Goal: Transaction & Acquisition: Obtain resource

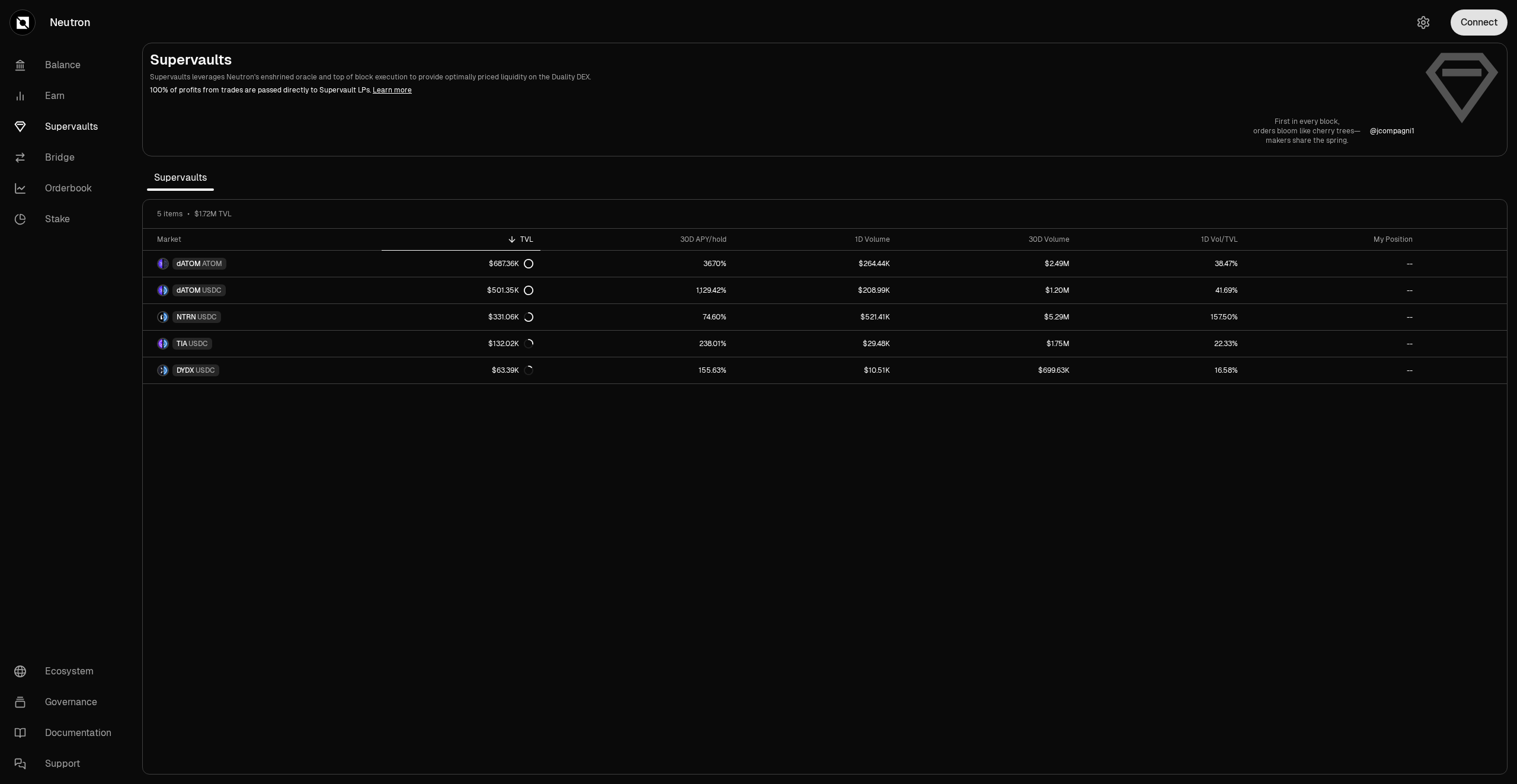
click at [1481, 25] on button "Connect" at bounding box center [1479, 22] width 57 height 26
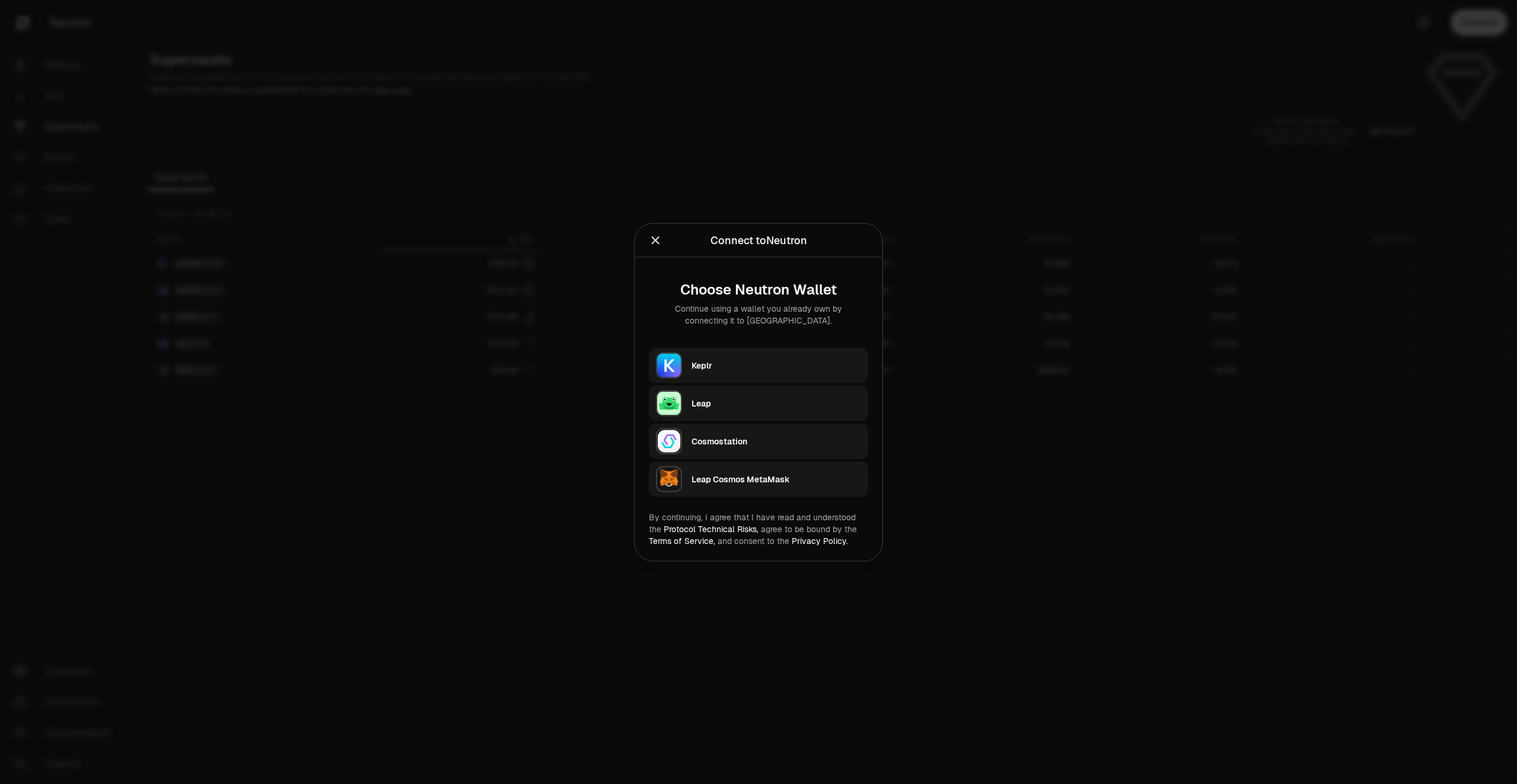
click at [736, 370] on div "Keplr" at bounding box center [776, 365] width 169 height 12
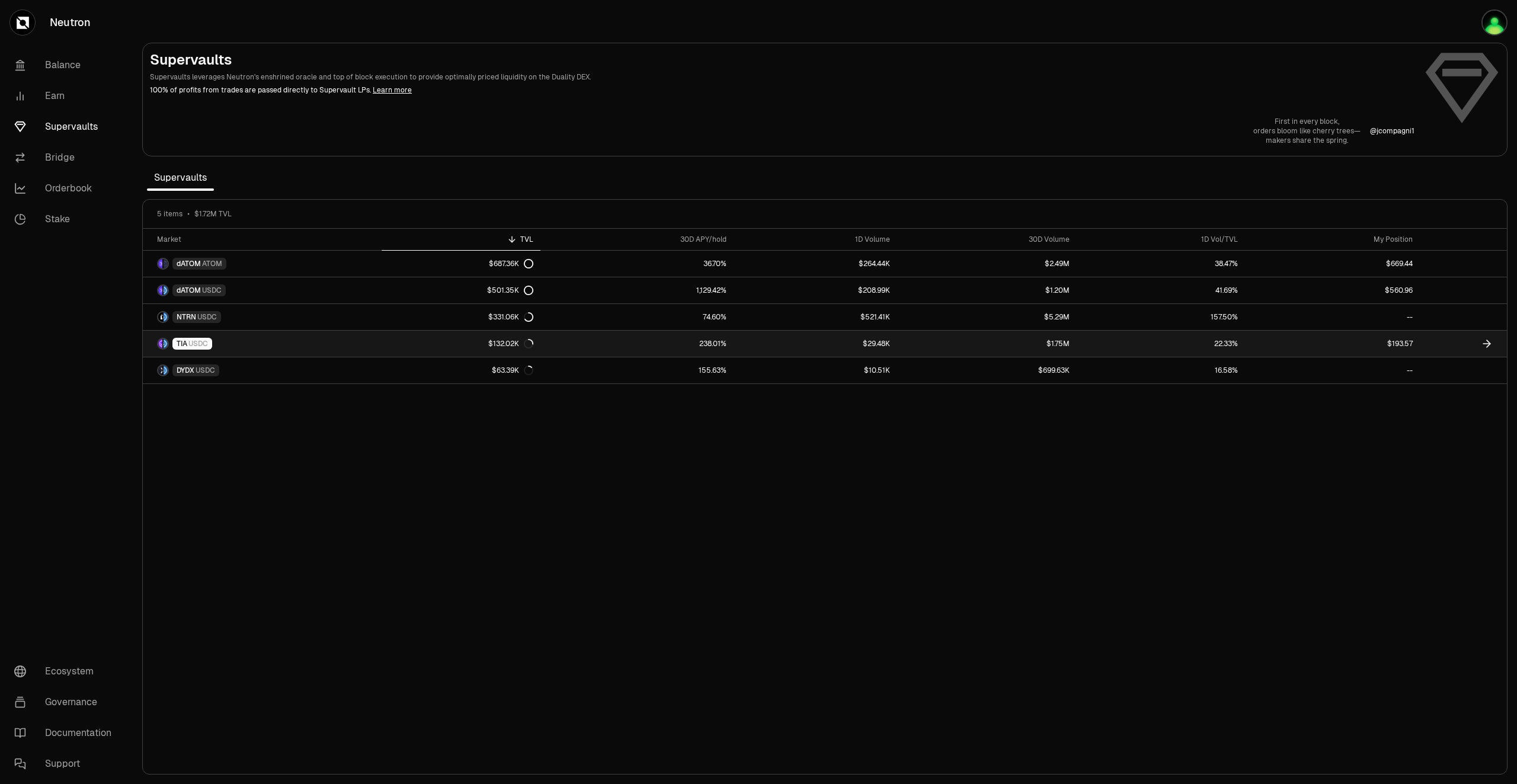
click at [1489, 343] on icon at bounding box center [1488, 343] width 3 height 7
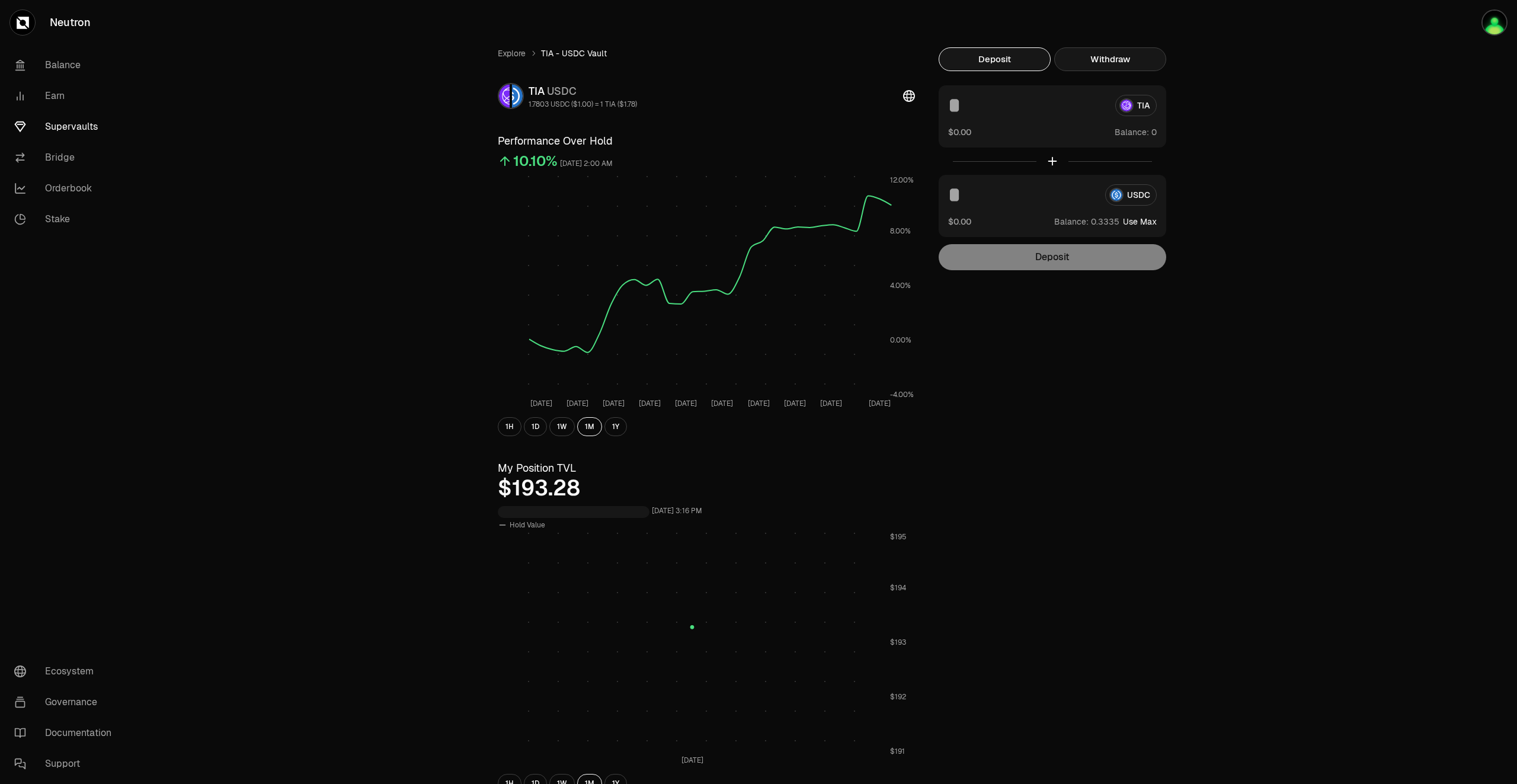
click at [1109, 51] on button "Withdraw" at bounding box center [1110, 59] width 112 height 24
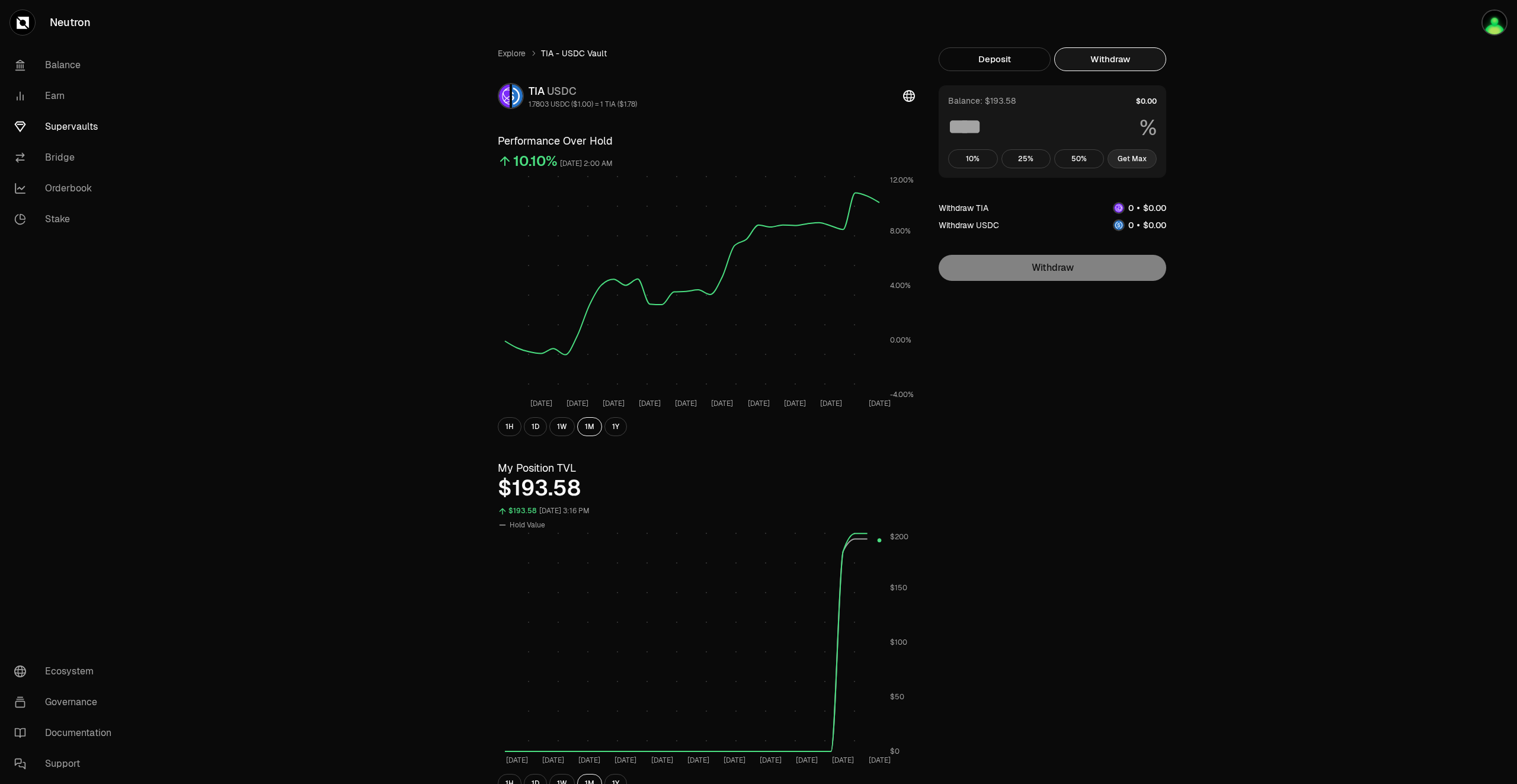
click at [1138, 164] on button "Get Max" at bounding box center [1132, 159] width 50 height 19
type input "***"
click at [533, 424] on button "1D" at bounding box center [535, 426] width 23 height 19
